Goal: Communication & Community: Answer question/provide support

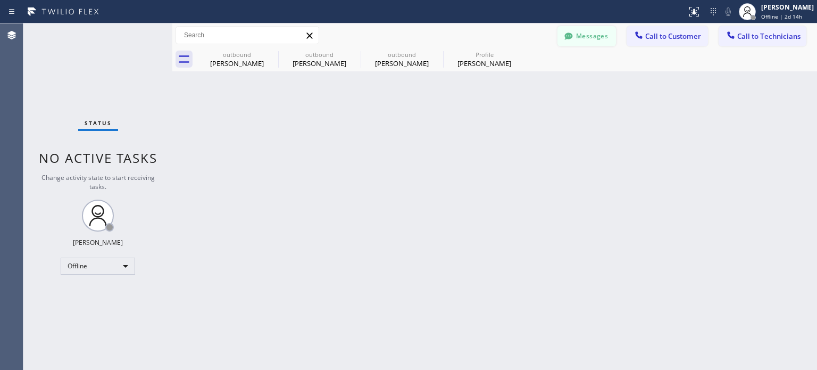
click at [578, 42] on button "Messages" at bounding box center [587, 36] width 59 height 20
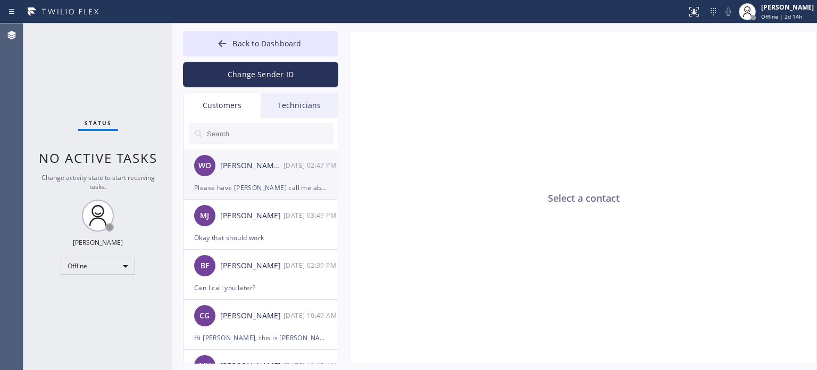
click at [270, 177] on div "WO [PERSON_NAME] Development [DATE] 02:47 PM" at bounding box center [261, 166] width 155 height 32
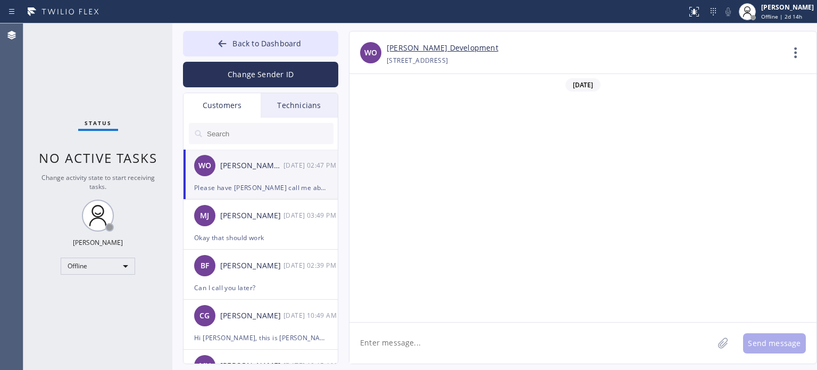
scroll to position [364, 0]
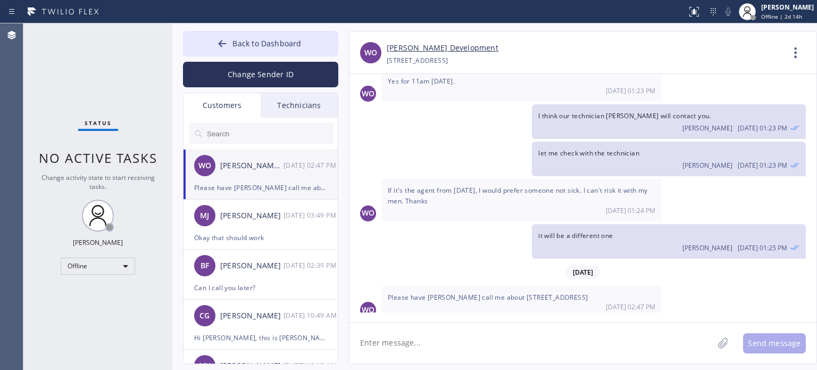
click at [503, 346] on textarea at bounding box center [532, 342] width 364 height 41
type textarea "w"
type textarea "Good morning, will let him know."
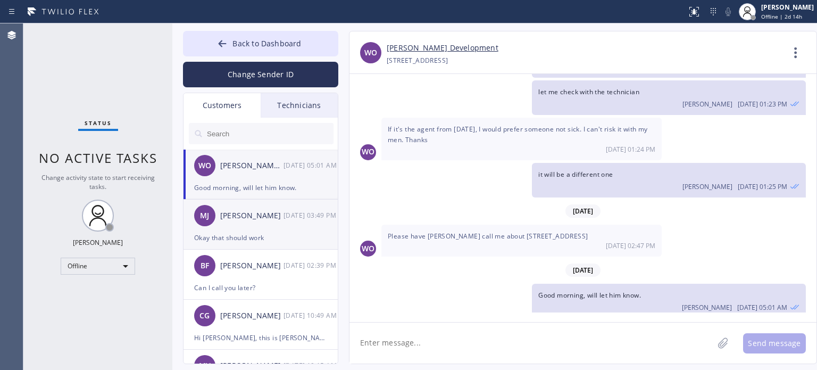
click at [243, 233] on div "Okay that should work" at bounding box center [260, 237] width 133 height 12
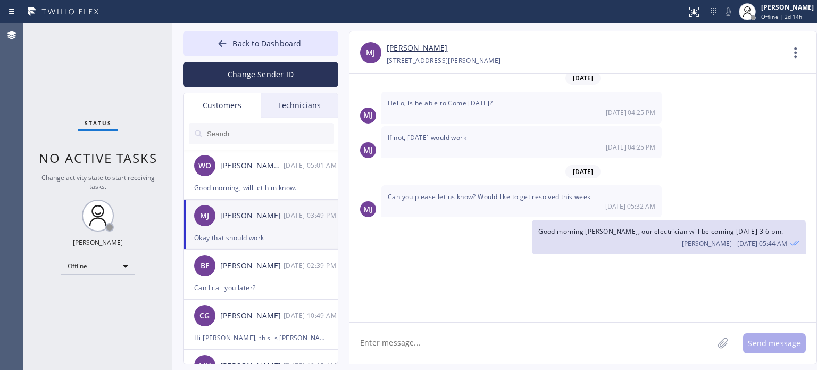
scroll to position [1239, 0]
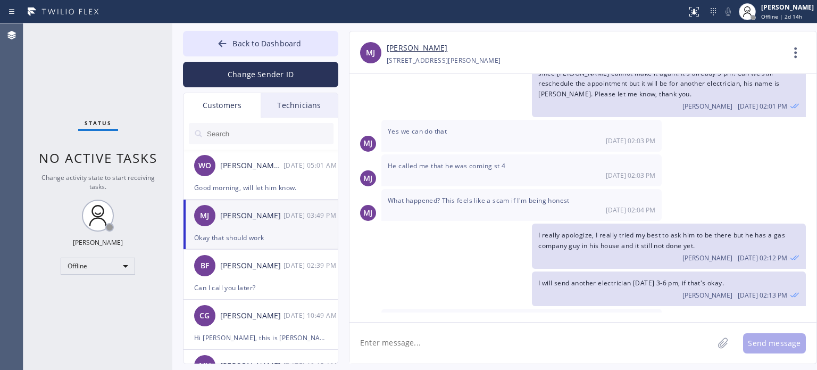
click at [400, 49] on link "[PERSON_NAME]" at bounding box center [417, 48] width 61 height 12
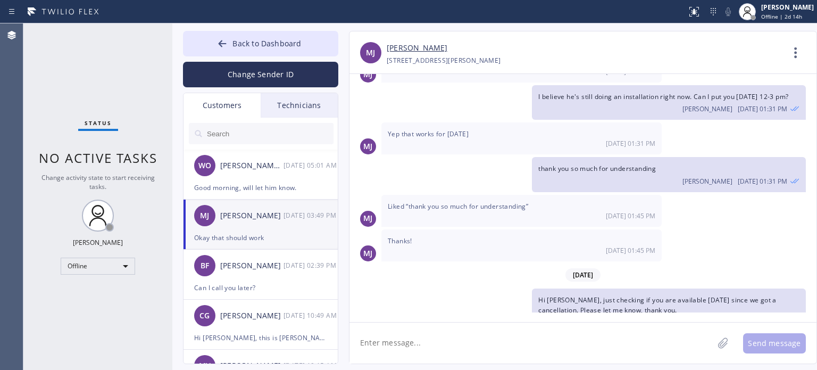
scroll to position [867, 0]
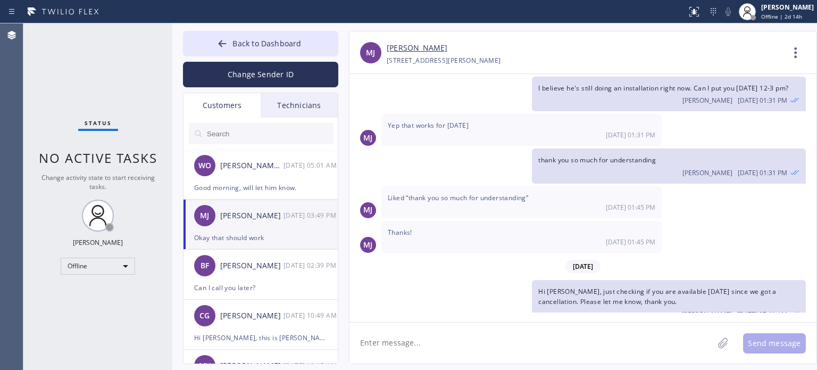
click at [470, 342] on textarea at bounding box center [532, 342] width 364 height 41
type textarea "W"
type textarea "I"
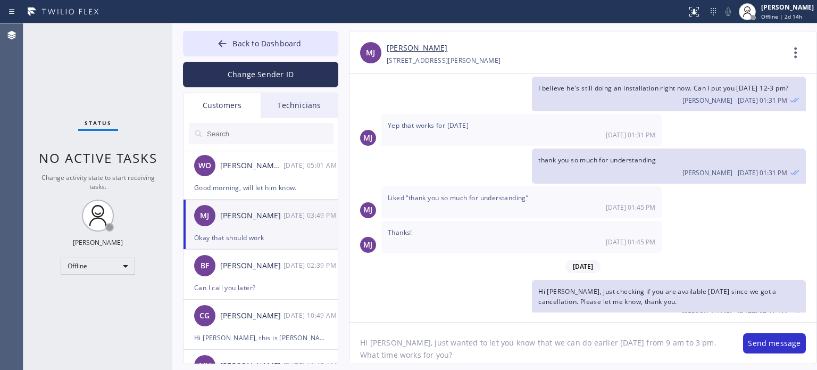
click at [390, 344] on textarea "Hi [PERSON_NAME], just wanted to let you know that we can do earlier [DATE] fro…" at bounding box center [541, 342] width 383 height 41
type textarea "Hi [PERSON_NAME], good morning, just wanted to let you know that we can do earl…"
click at [460, 354] on textarea "Hi [PERSON_NAME], good morning, just wanted to let you know that we can do earl…" at bounding box center [541, 342] width 383 height 41
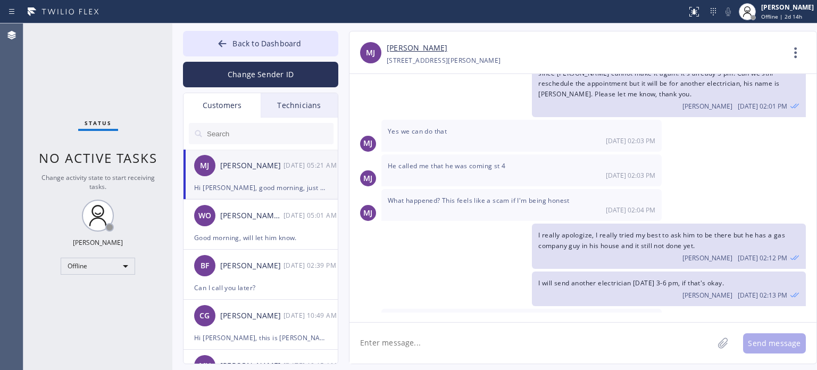
scroll to position [1311, 0]
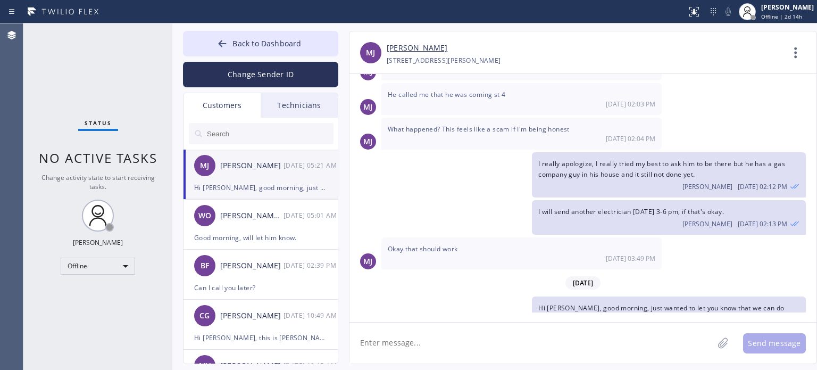
click at [253, 172] on div "[PERSON_NAME] [PERSON_NAME] [DATE] 05:21 AM" at bounding box center [261, 166] width 155 height 32
click at [302, 187] on div "Hi [PERSON_NAME], good morning, just wanted to let you know that we can do earl…" at bounding box center [260, 187] width 133 height 12
click at [393, 352] on textarea at bounding box center [532, 342] width 364 height 41
click at [500, 357] on textarea at bounding box center [532, 342] width 364 height 41
